Goal: Task Accomplishment & Management: Manage account settings

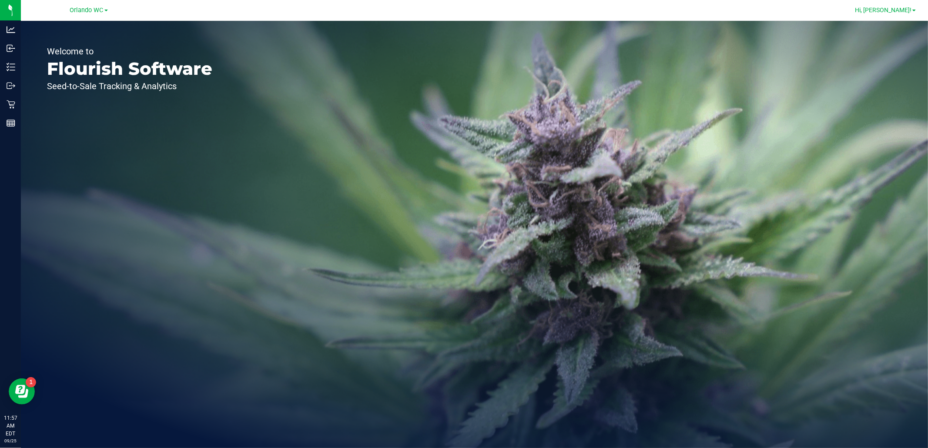
click at [888, 8] on span "Hi, [PERSON_NAME]!" at bounding box center [883, 10] width 57 height 7
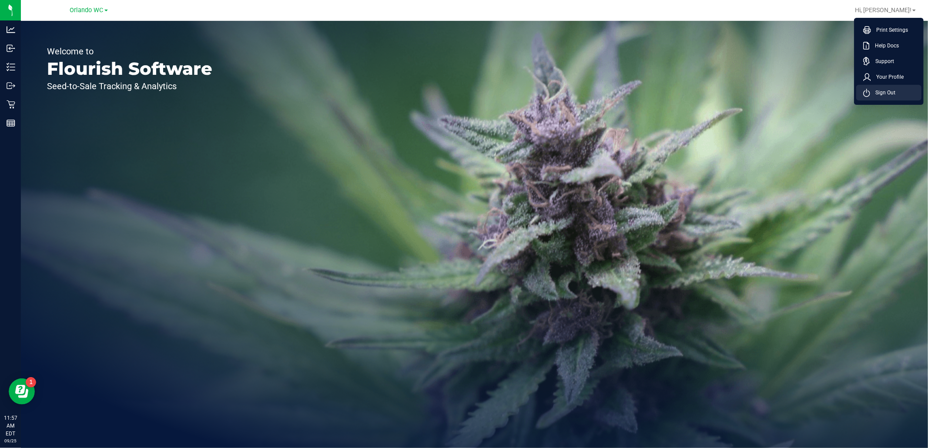
click at [873, 94] on span "Sign Out" at bounding box center [882, 92] width 25 height 9
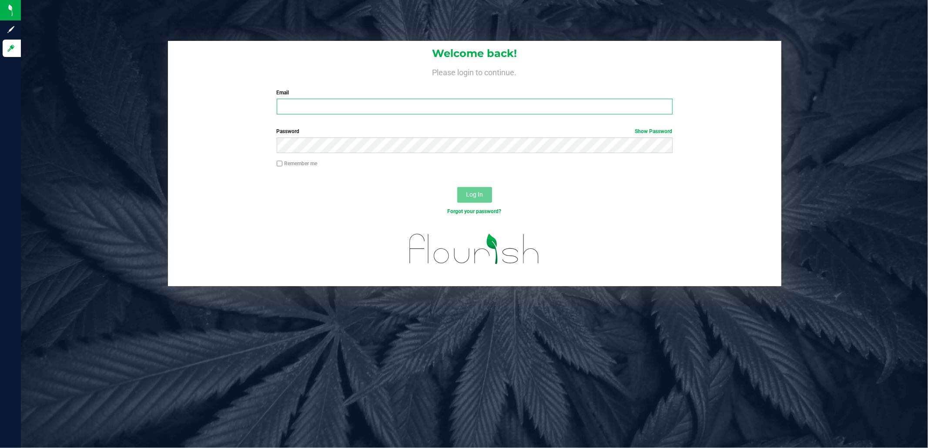
click at [328, 113] on input "Email" at bounding box center [475, 107] width 396 height 16
type input "[EMAIL_ADDRESS][DOMAIN_NAME]"
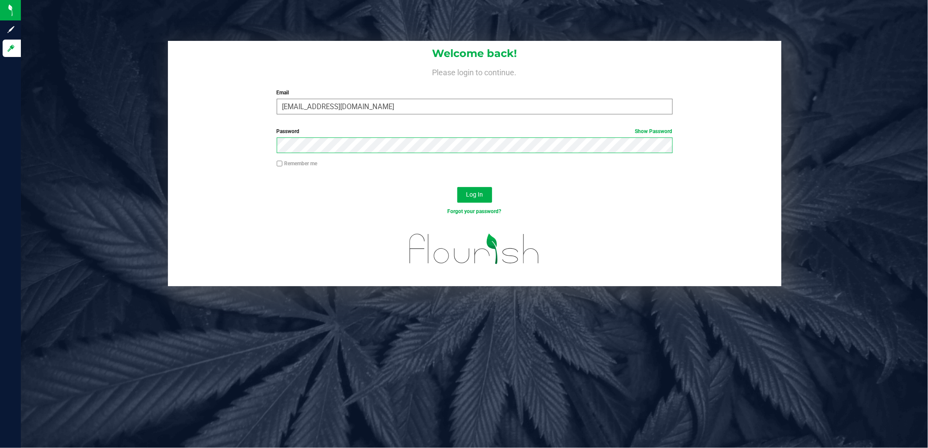
click at [457, 187] on button "Log In" at bounding box center [474, 195] width 35 height 16
